Goal: Task Accomplishment & Management: Use online tool/utility

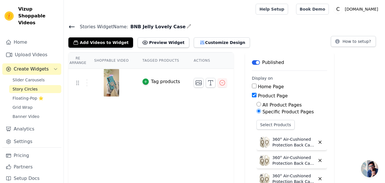
click at [25, 86] on span "Story Circles" at bounding box center [25, 89] width 25 height 6
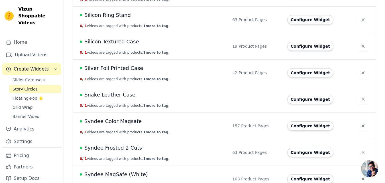
scroll to position [1057, 0]
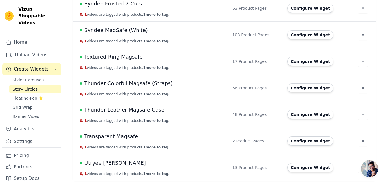
click at [132, 31] on span "Syndee MagSafe (White)" at bounding box center [116, 30] width 64 height 8
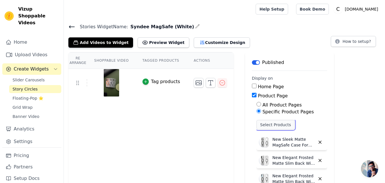
click at [273, 124] on button "Select Products" at bounding box center [276, 125] width 38 height 10
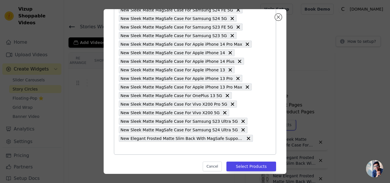
scroll to position [790, 0]
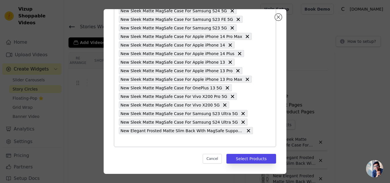
click at [152, 141] on input "text" at bounding box center [186, 140] width 134 height 7
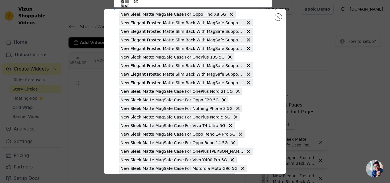
paste input "Sleek Matte MagSafe Case For Apple iPhone 16"
type input "Sleek Matte MagSafe Case For Apple iPhone 16"
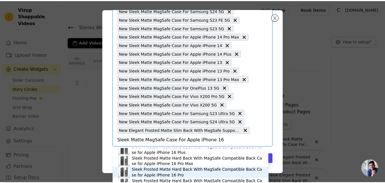
scroll to position [21, 0]
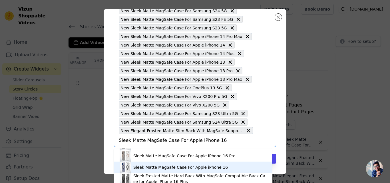
click at [171, 168] on div "Sleek Matte MagSafe Case For Apple iPhone 16" at bounding box center [180, 167] width 94 height 6
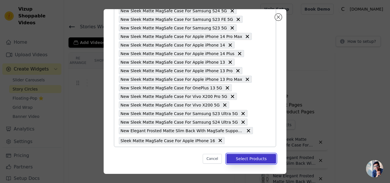
click at [253, 157] on button "Select Products" at bounding box center [251, 159] width 50 height 10
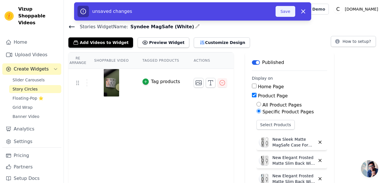
click at [284, 12] on button "Save" at bounding box center [285, 11] width 19 height 11
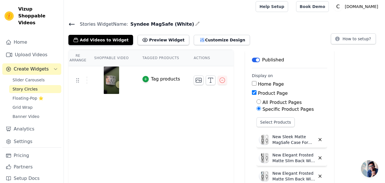
scroll to position [0, 0]
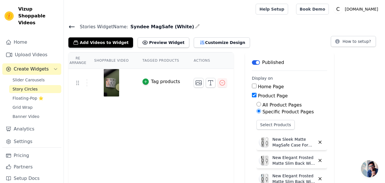
click at [26, 86] on span "Story Circles" at bounding box center [25, 89] width 25 height 6
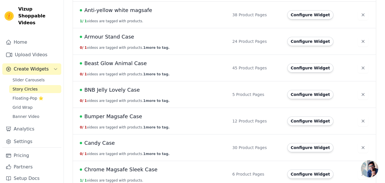
scroll to position [228, 0]
click at [117, 90] on span "BNB Jelly Lovely Case" at bounding box center [112, 90] width 56 height 8
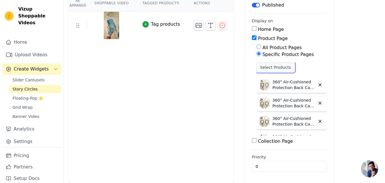
click at [268, 68] on button "Select Products" at bounding box center [276, 67] width 38 height 10
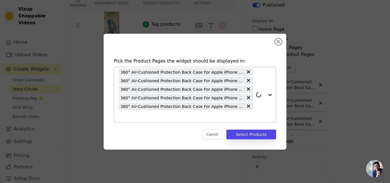
click at [162, 114] on input "text" at bounding box center [186, 116] width 134 height 7
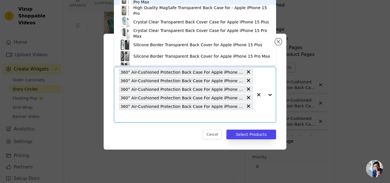
paste input "360° Air-Cushioned Protection Back Case For Apple iphone 16 Pro Max Jelly Trans…"
type input "360° Air-Cushioned Protection Back Case For Apple iphone 16 Pro Max Jelly Trans…"
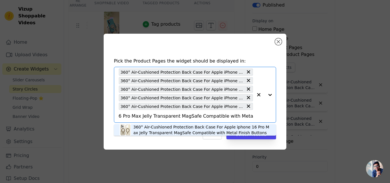
click at [169, 129] on div "360° Air-Cushioned Protection Back Case For Apple iphone 16 Pro Max Jelly Trans…" at bounding box center [201, 129] width 137 height 11
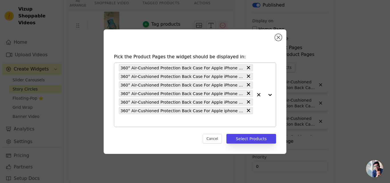
click at [166, 121] on input "text" at bounding box center [186, 120] width 134 height 7
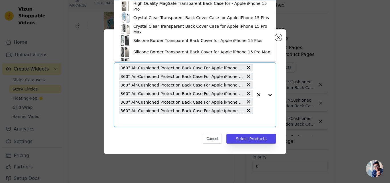
paste input "360° Air-Cushioned Protection Back Case For Apple iPhone 16e Jelly Transparent …"
type input "360° Air-Cushioned Protection Back Case For Apple iPhone 16e Jelly Transparent …"
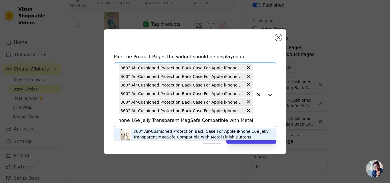
click at [160, 132] on div "360° Air-Cushioned Protection Back Case For Apple iPhone 16e Jelly Transparent …" at bounding box center [201, 133] width 137 height 11
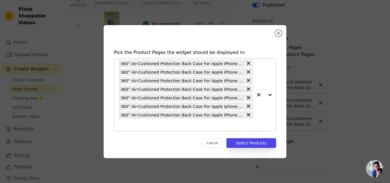
click at [162, 126] on input "text" at bounding box center [186, 124] width 134 height 7
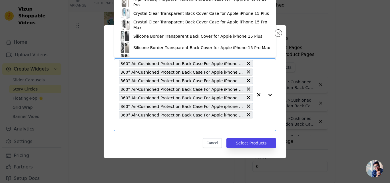
paste input "360° Air-Cushioned Protection Back Case For Apple iPhone 13 Jelly Transparent M…"
type input "360° Air-Cushioned Protection Back Case For Apple iPhone 13 Jelly Transparent M…"
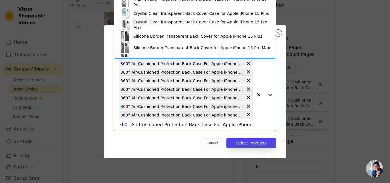
scroll to position [0, 120]
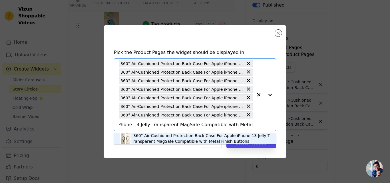
click at [163, 138] on div "360° Air-Cushioned Protection Back Case For Apple iPhone 13 Jelly Transparent M…" at bounding box center [201, 138] width 137 height 11
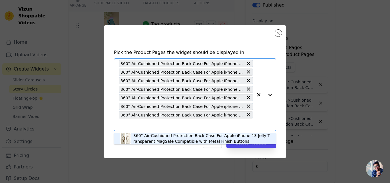
scroll to position [0, 0]
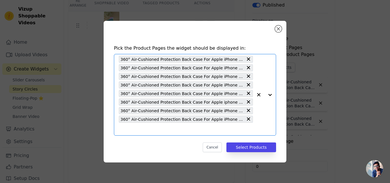
click at [158, 130] on input "text" at bounding box center [186, 129] width 134 height 7
paste input "360° Air-Cushioned Protection Back Case For Samsung S23 Ultra 5G Jelly Transpar…"
type input "360° Air-Cushioned Protection Back Case For Samsung S23 Ultra 5G Jelly Transpar…"
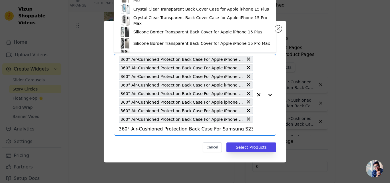
scroll to position [0, 132]
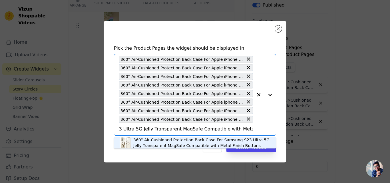
click at [166, 140] on div "360° Air-Cushioned Protection Back Case For Samsung S23 Ultra 5G Jelly Transpar…" at bounding box center [201, 142] width 137 height 11
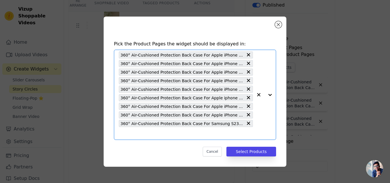
scroll to position [0, 0]
click at [162, 135] on input "text" at bounding box center [186, 133] width 134 height 7
paste input "360° Air-Cushioned Protection Back Case For Samsung S24 Ultra 5G Jelly Transpar…"
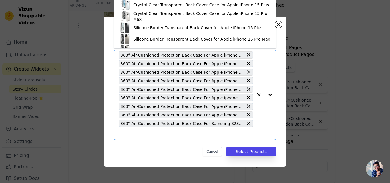
type input "360° Air-Cushioned Protection Back Case For Samsung S24 Ultra 5G Jelly Transpar…"
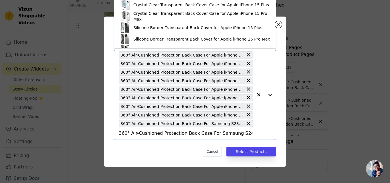
scroll to position [0, 132]
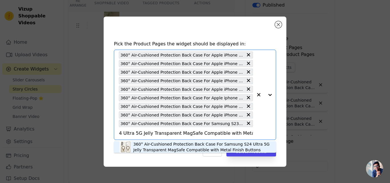
click at [163, 144] on div "360° Air-Cushioned Protection Back Case For Samsung S24 Ultra 5G Jelly Transpar…" at bounding box center [201, 146] width 137 height 11
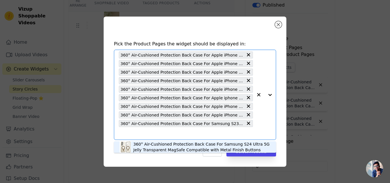
scroll to position [0, 0]
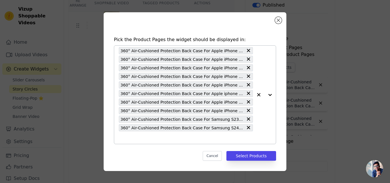
click at [160, 139] on input "text" at bounding box center [186, 137] width 134 height 7
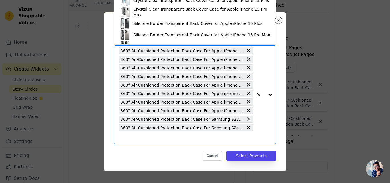
paste input "360° Air-Cushioned Protection Back Case For Samsung S25 Ultra 5G Jelly Transpar…"
type input "360° Air-Cushioned Protection Back Case For Samsung S25 Ultra 5G Jelly Transpar…"
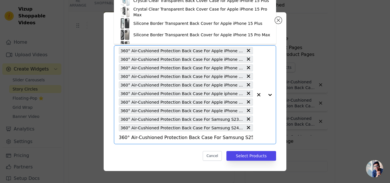
scroll to position [0, 132]
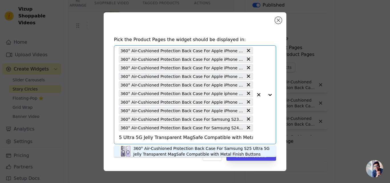
click at [159, 148] on div "360° Air-Cushioned Protection Back Case For Samsung S25 Ultra 5G Jelly Transpar…" at bounding box center [201, 151] width 137 height 11
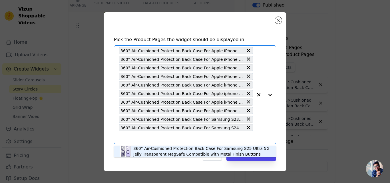
scroll to position [0, 0]
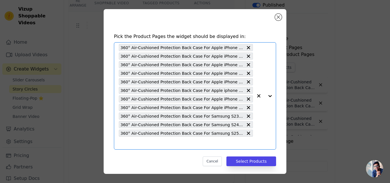
click at [159, 146] on input "text" at bounding box center [186, 143] width 134 height 7
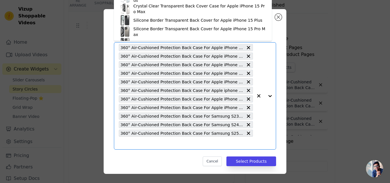
paste input "360° Air-Cushioned Protection Back Case For Apple iPhone 14 Plus Jelly Transpar…"
type input "360° Air-Cushioned Protection Back Case For Apple iPhone 14 Plus Jelly Transpar…"
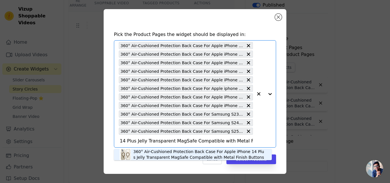
scroll to position [3, 0]
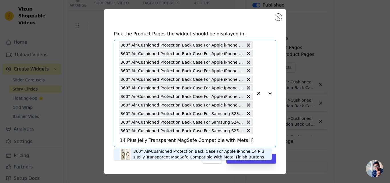
click at [171, 151] on div "360° Air-Cushioned Protection Back Case For Apple iPhone 14 Plus Jelly Transpar…" at bounding box center [199, 153] width 133 height 11
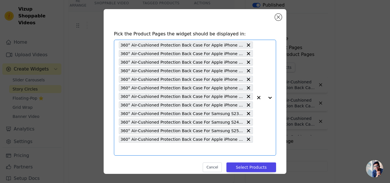
scroll to position [0, 0]
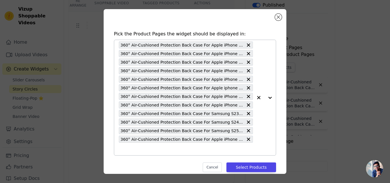
click at [168, 150] on input "text" at bounding box center [186, 149] width 134 height 7
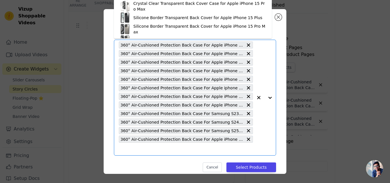
paste input "360° Air-Cushioned Protection Back Case For Apple iPhone 16 Plus Jelly Transpar…"
type input "360° Air-Cushioned Protection Back Case For Apple iPhone 16 Plus Jelly Transpar…"
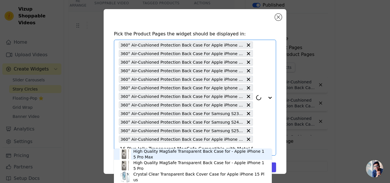
scroll to position [11, 0]
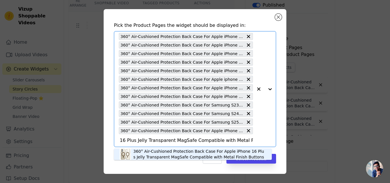
click at [163, 152] on div "360° Air-Cushioned Protection Back Case For Apple iPhone 16 Plus Jelly Transpar…" at bounding box center [199, 153] width 133 height 11
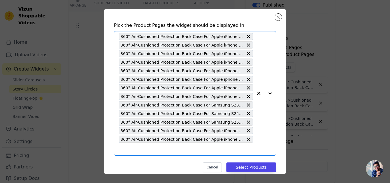
click at [152, 148] on input "text" at bounding box center [186, 149] width 134 height 7
paste input "360° Air-Cushioned Protection Back Case For Apple iPhone 14 Jelly Transparent M…"
type input "360° Air-Cushioned Protection Back Case For Apple iPhone 14 Jelly Transparent M…"
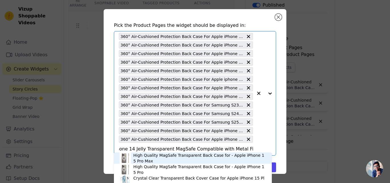
scroll to position [20, 0]
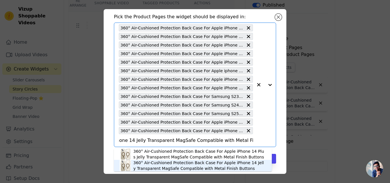
click at [167, 163] on div "360° Air-Cushioned Protection Back Case For Apple iPhone 14 Jelly Transparent M…" at bounding box center [199, 165] width 133 height 11
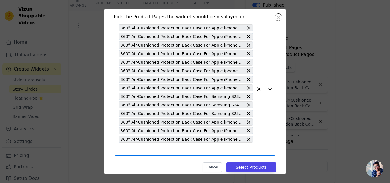
scroll to position [0, 0]
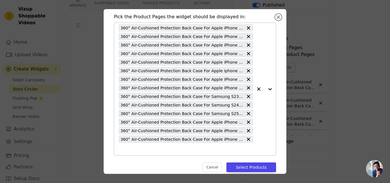
click at [163, 147] on input "text" at bounding box center [186, 149] width 134 height 7
paste input "360° Air-Cushioned Protection Back Case For Apple iPhone 15 Plus Jelly Transpar…"
type input "360° Air-Cushioned Protection Back Case For Apple iPhone 15 Plus Jelly Transpar…"
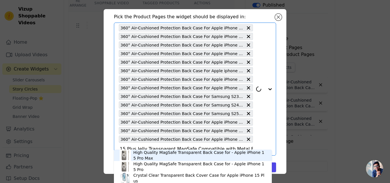
scroll to position [28, 0]
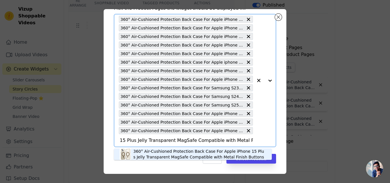
click at [171, 151] on div "360° Air-Cushioned Protection Back Case For Apple iPhone 15 Plus Jelly Transpar…" at bounding box center [199, 153] width 133 height 11
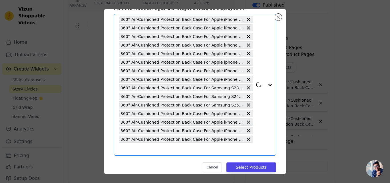
scroll to position [37, 0]
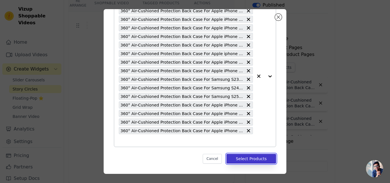
click at [236, 156] on button "Select Products" at bounding box center [251, 159] width 50 height 10
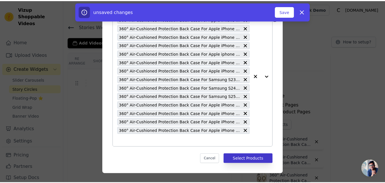
scroll to position [57, 0]
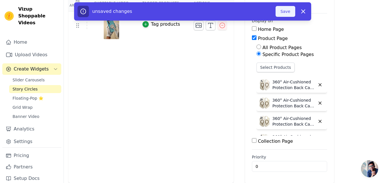
click at [284, 13] on button "Save" at bounding box center [285, 11] width 19 height 11
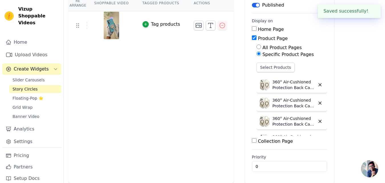
scroll to position [0, 0]
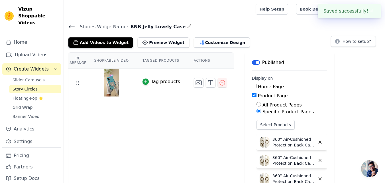
click at [71, 25] on icon at bounding box center [71, 26] width 7 height 7
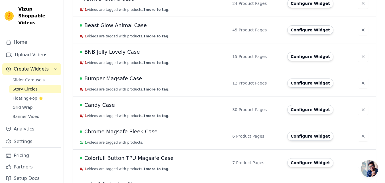
scroll to position [257, 0]
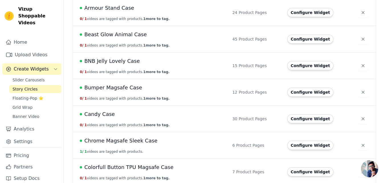
click at [121, 62] on span "BNB Jelly Lovely Case" at bounding box center [112, 61] width 56 height 8
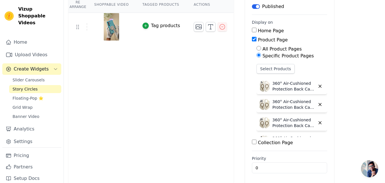
scroll to position [57, 0]
